Goal: Find specific page/section: Find specific page/section

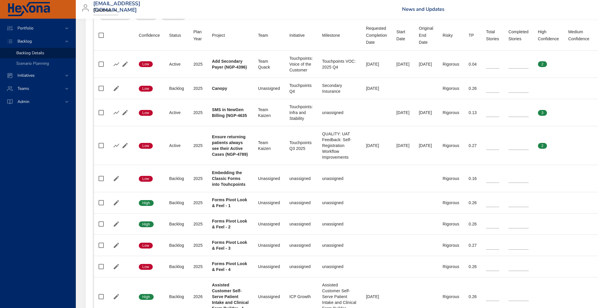
scroll to position [237, 2]
click at [39, 75] on span "Initiatives" at bounding box center [26, 76] width 27 height 6
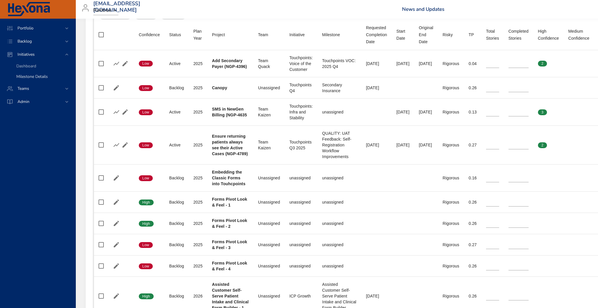
click at [39, 75] on span "Milestone Details" at bounding box center [31, 77] width 31 height 6
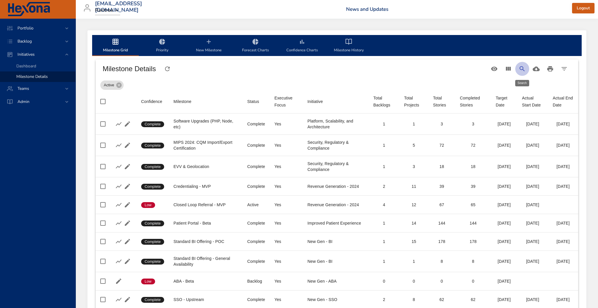
click at [521, 68] on icon "Search" at bounding box center [521, 68] width 7 height 7
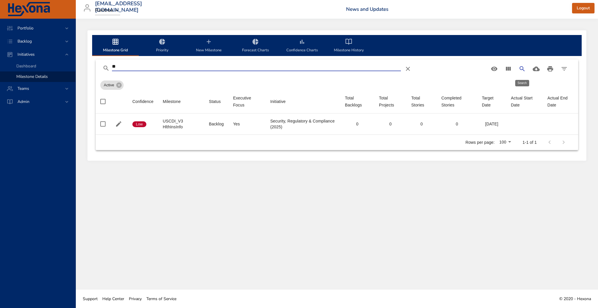
type input "*"
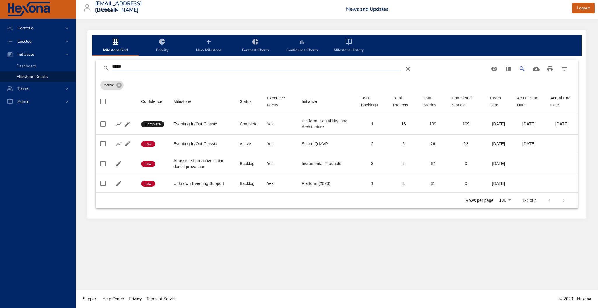
type input "*****"
click at [27, 41] on span "Backlog" at bounding box center [25, 41] width 24 height 6
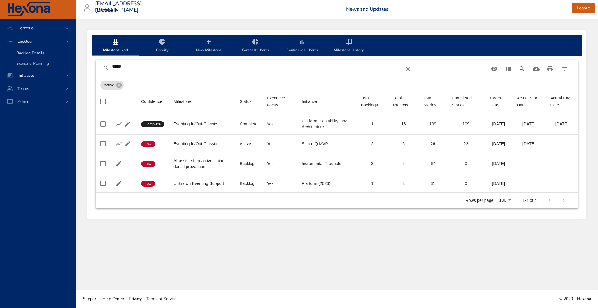
click at [29, 52] on span "Backlog Details" at bounding box center [30, 53] width 28 height 6
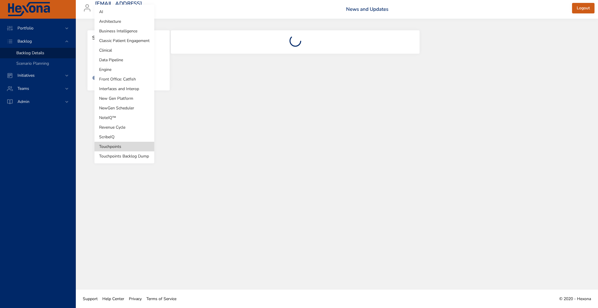
click at [128, 60] on body "Portfolio Backlog Backlog Details Scenario Planning Initiatives Teams Admin [EM…" at bounding box center [299, 154] width 598 height 308
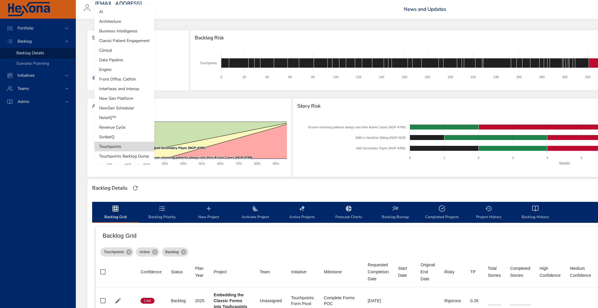
click at [123, 96] on li "New Gen Platform" at bounding box center [124, 99] width 60 height 10
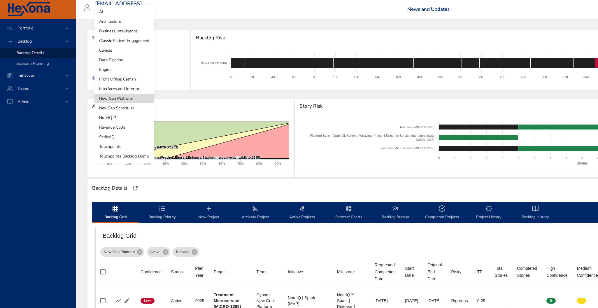
click at [132, 61] on body "Portfolio Backlog Backlog Details Scenario Planning Initiatives Teams Admin [EM…" at bounding box center [299, 154] width 598 height 308
click at [118, 22] on li "Architecture" at bounding box center [124, 22] width 60 height 10
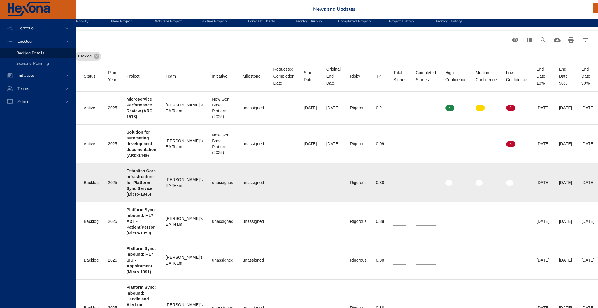
scroll to position [195, 74]
